Goal: Information Seeking & Learning: Learn about a topic

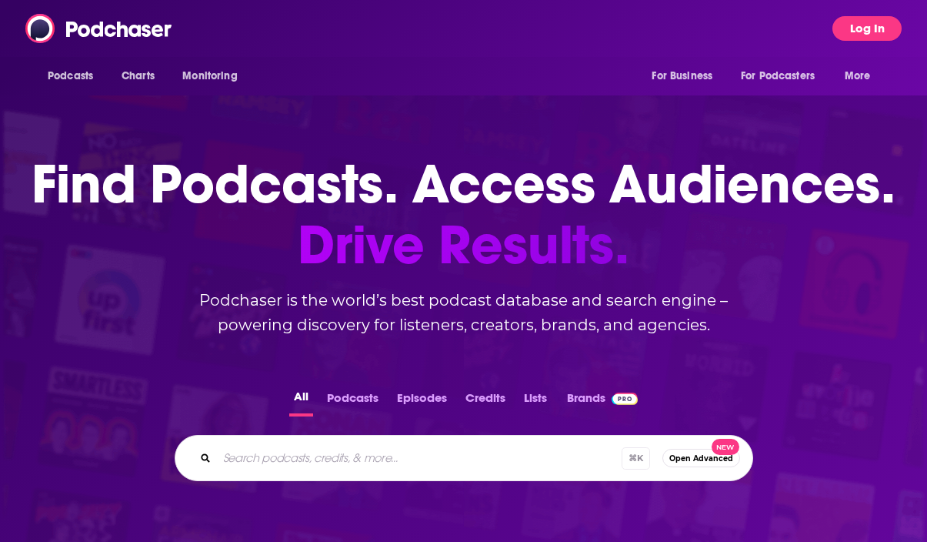
click at [859, 33] on button "Log In" at bounding box center [866, 28] width 69 height 25
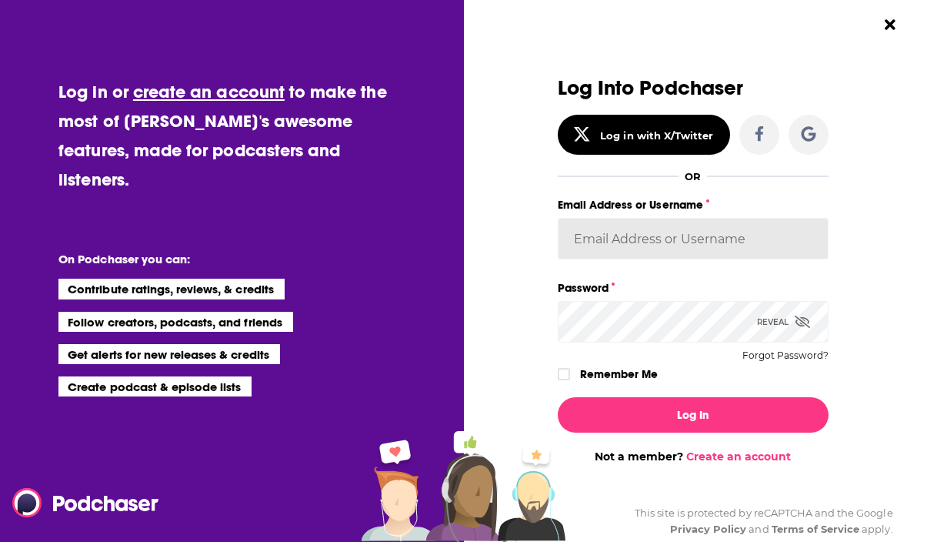
type input "[EMAIL_ADDRESS][DOMAIN_NAME]"
click at [692, 414] on button "Log In" at bounding box center [693, 414] width 271 height 35
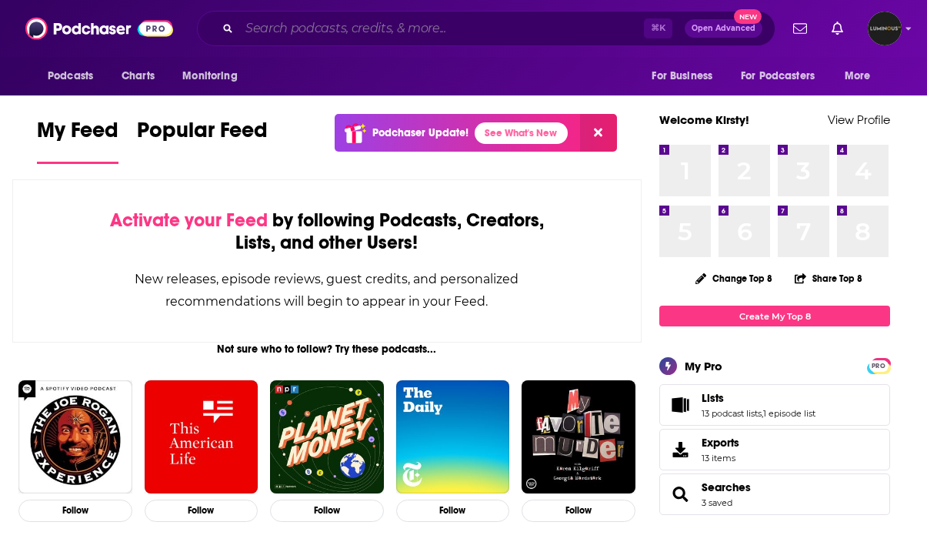
click at [382, 28] on input "Search podcasts, credits, & more..." at bounding box center [441, 28] width 405 height 25
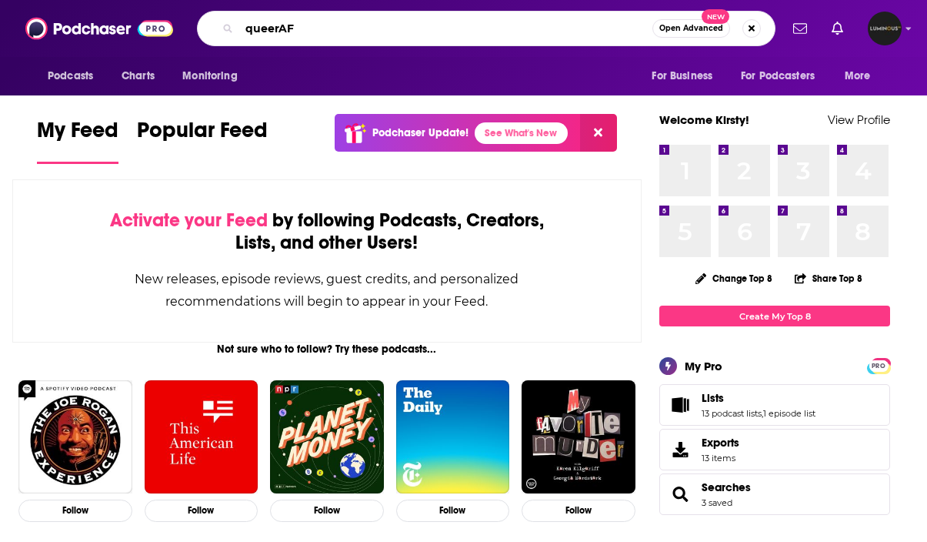
type input "queerAF"
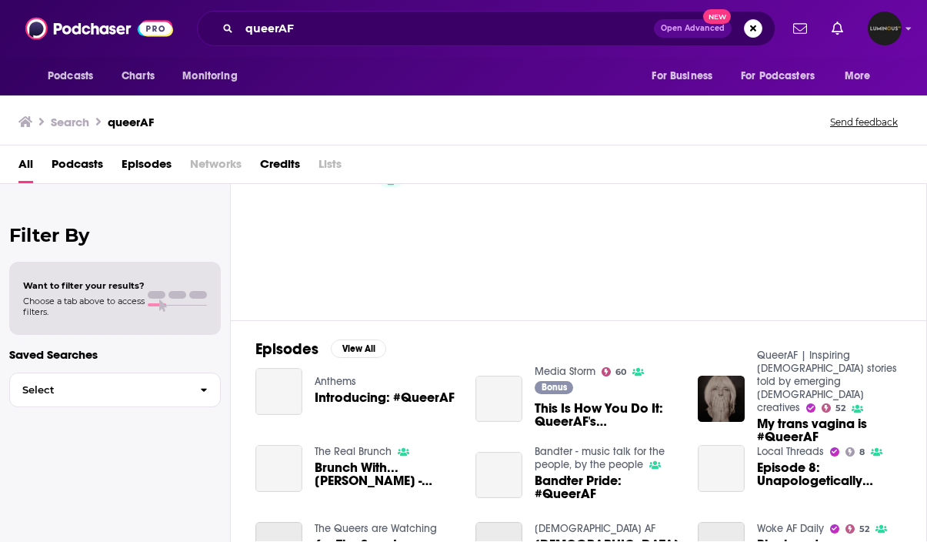
scroll to position [85, 0]
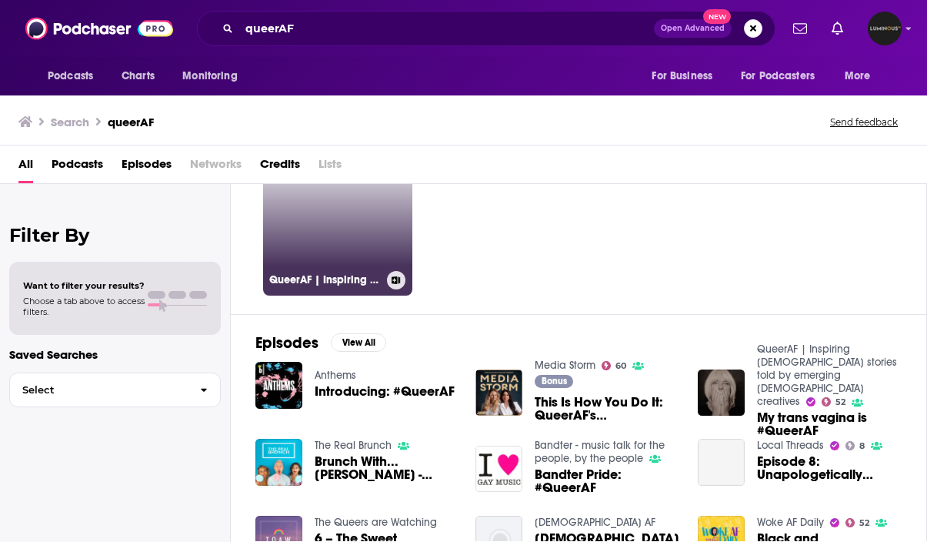
click at [365, 245] on link "52 QueerAF | Inspiring [DEMOGRAPHIC_DATA] stories told by emerging [DEMOGRAPHIC…" at bounding box center [337, 220] width 149 height 149
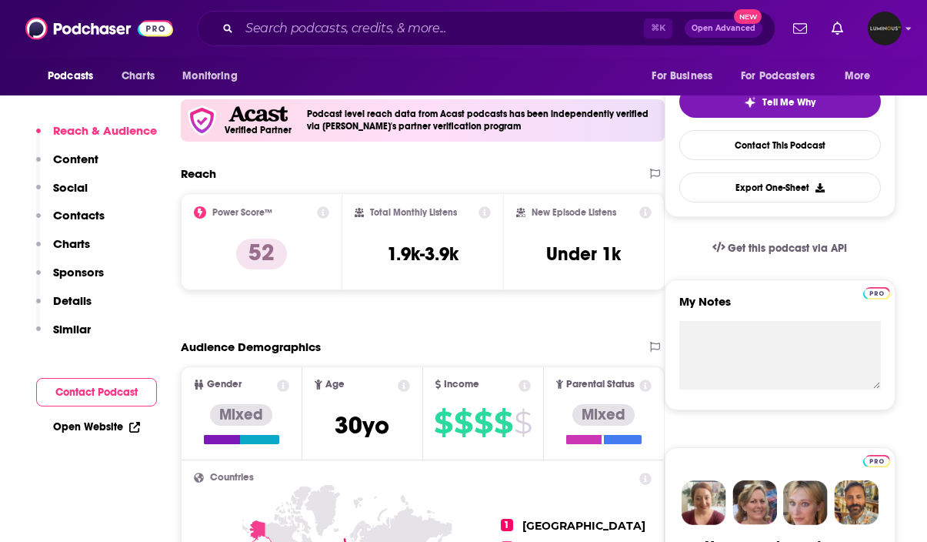
scroll to position [393, 0]
